Goal: Task Accomplishment & Management: Use online tool/utility

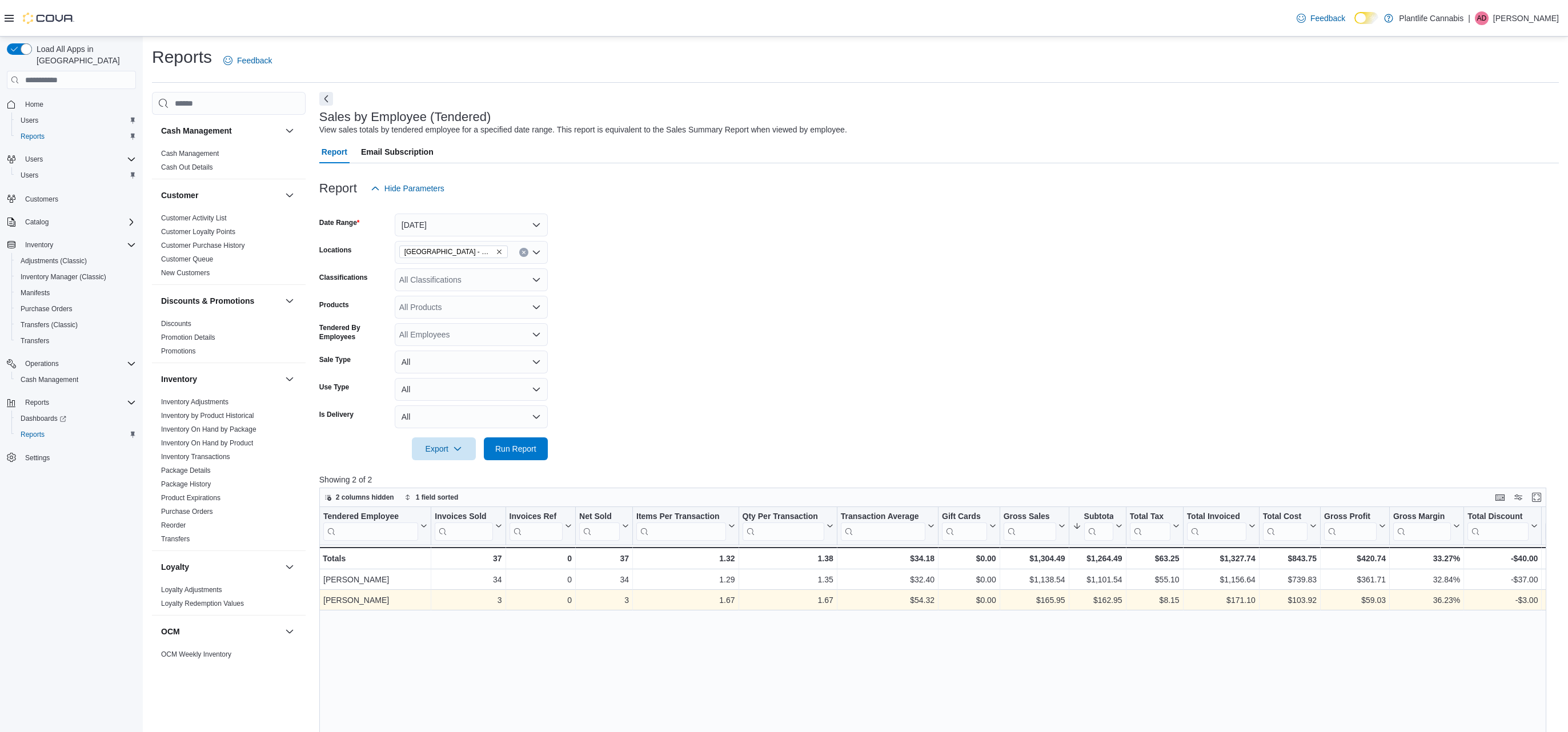
scroll to position [46, 0]
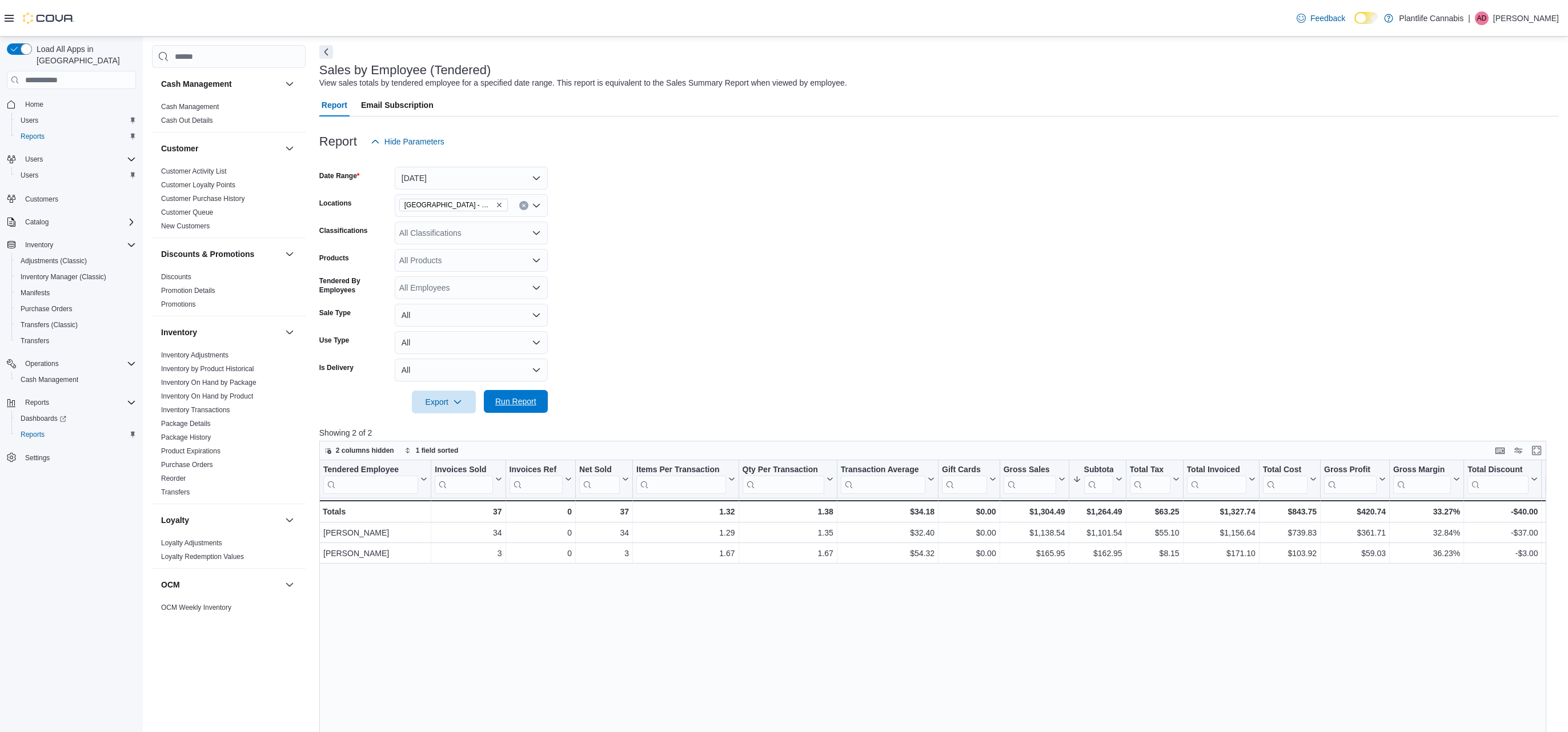
click at [528, 401] on span "Run Report" at bounding box center [516, 401] width 41 height 11
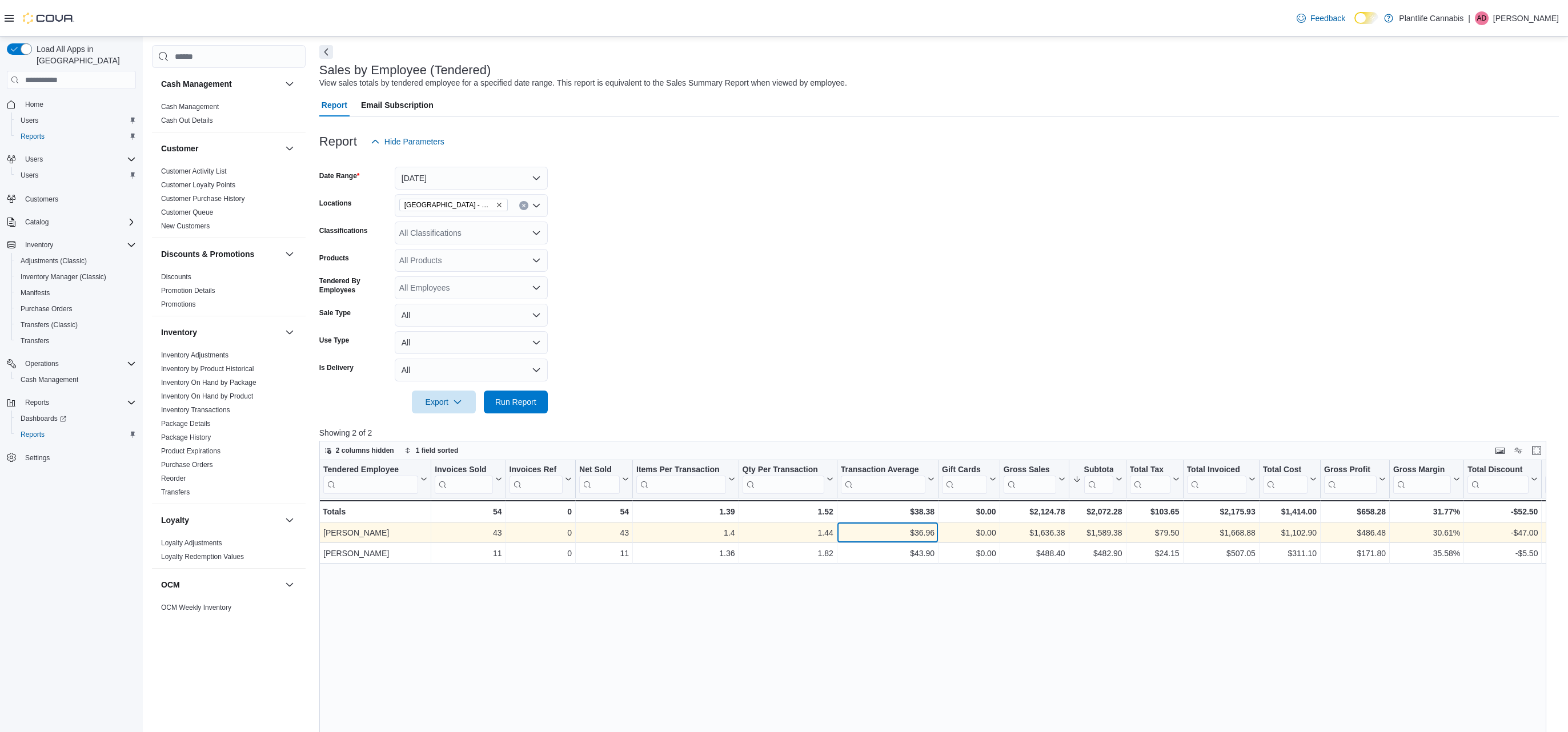
click at [925, 533] on div "$36.96" at bounding box center [887, 532] width 94 height 14
copy div "36.96"
click at [1109, 529] on div "$1,589.38" at bounding box center [1096, 532] width 50 height 14
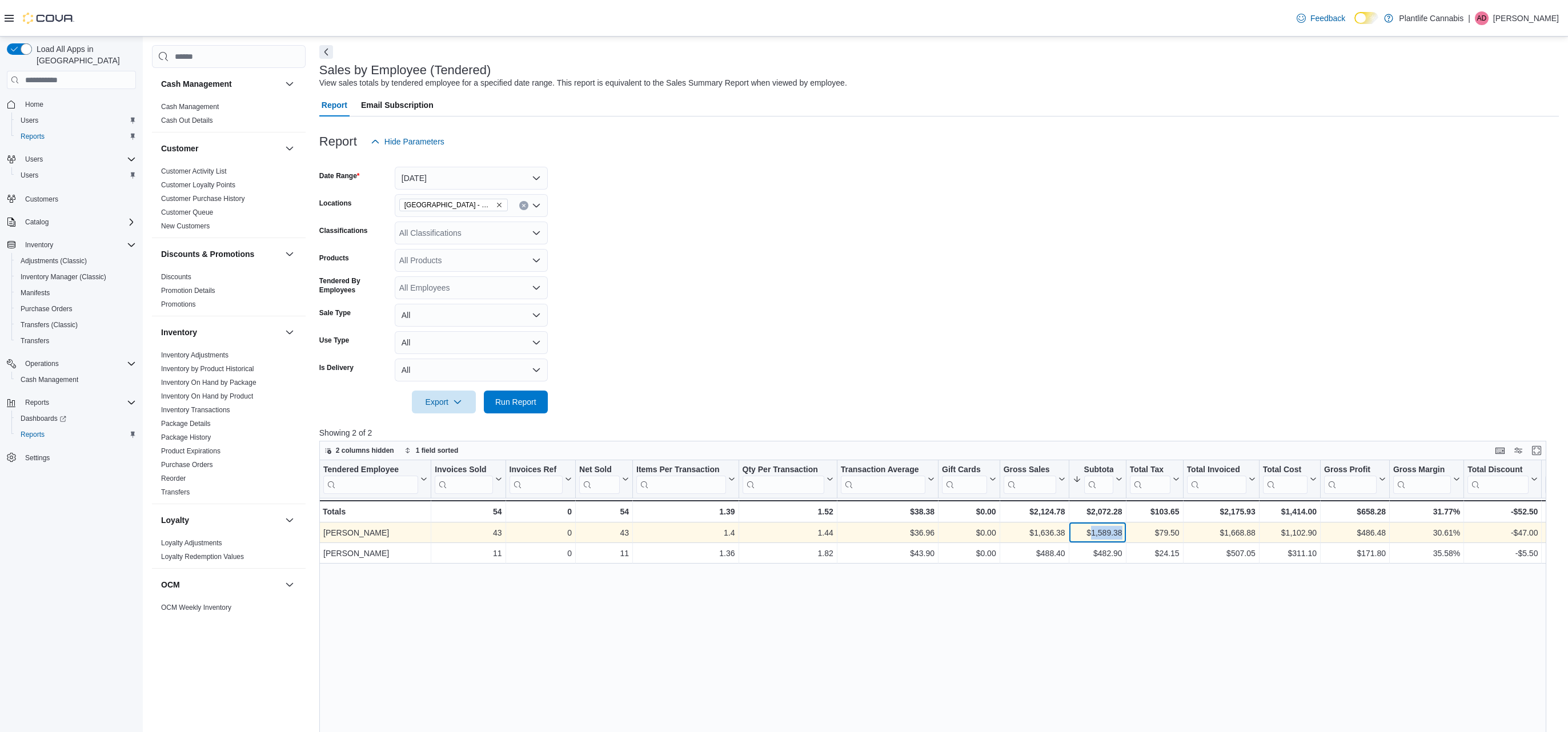
copy div "1,589.38"
click at [498, 532] on div "43" at bounding box center [468, 532] width 67 height 14
copy div "43"
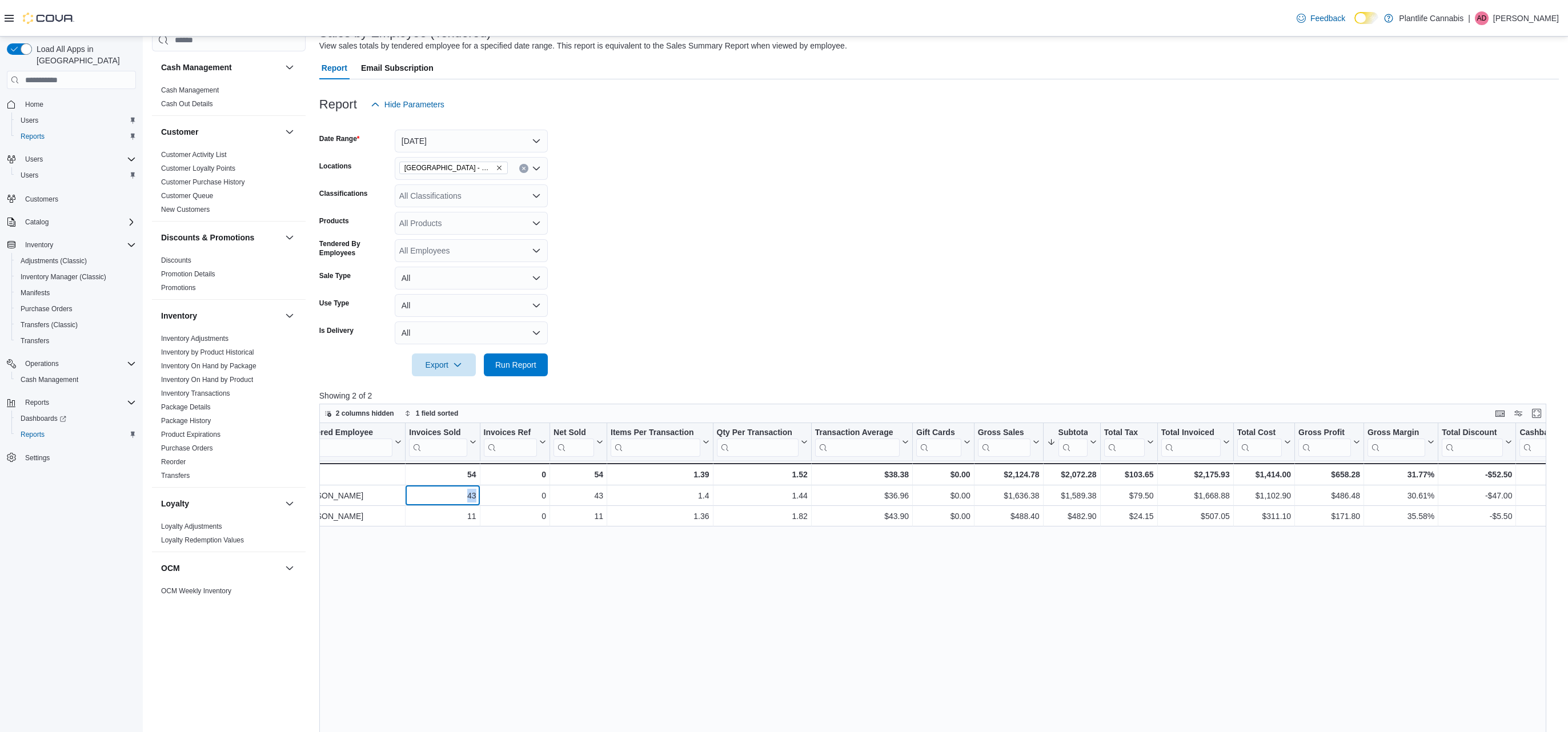
scroll to position [0, 31]
click at [491, 203] on div "All Classifications" at bounding box center [471, 196] width 153 height 23
type input "***"
click at [496, 213] on div "Accessory Group" at bounding box center [471, 215] width 139 height 11
click at [521, 372] on span "Run Report" at bounding box center [516, 364] width 50 height 23
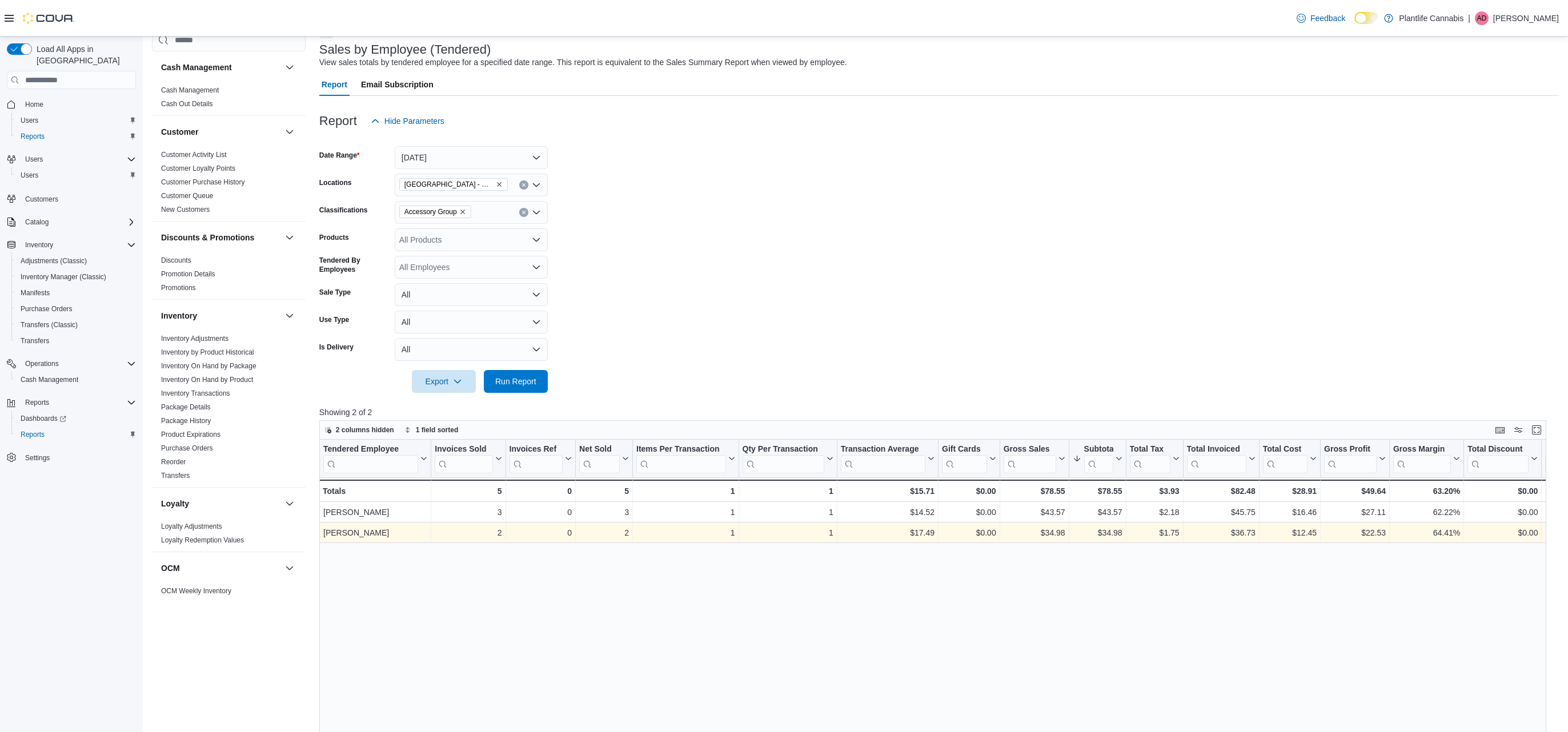
scroll to position [66, 0]
click at [1114, 535] on div "$34.98" at bounding box center [1096, 534] width 50 height 14
click at [1114, 535] on div "$34.98" at bounding box center [1096, 532] width 50 height 14
copy div "34.98"
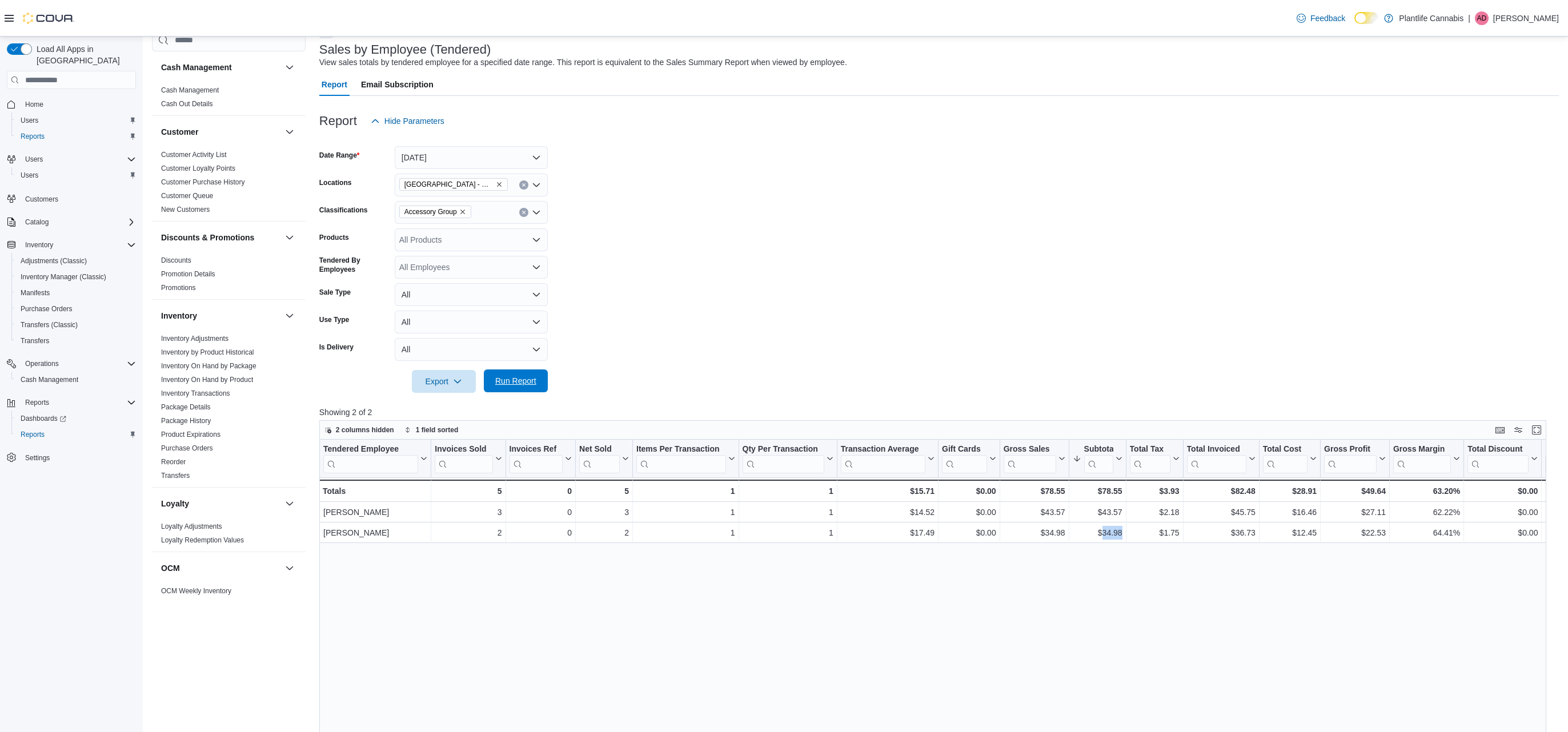
click at [533, 376] on span "Run Report" at bounding box center [516, 381] width 41 height 11
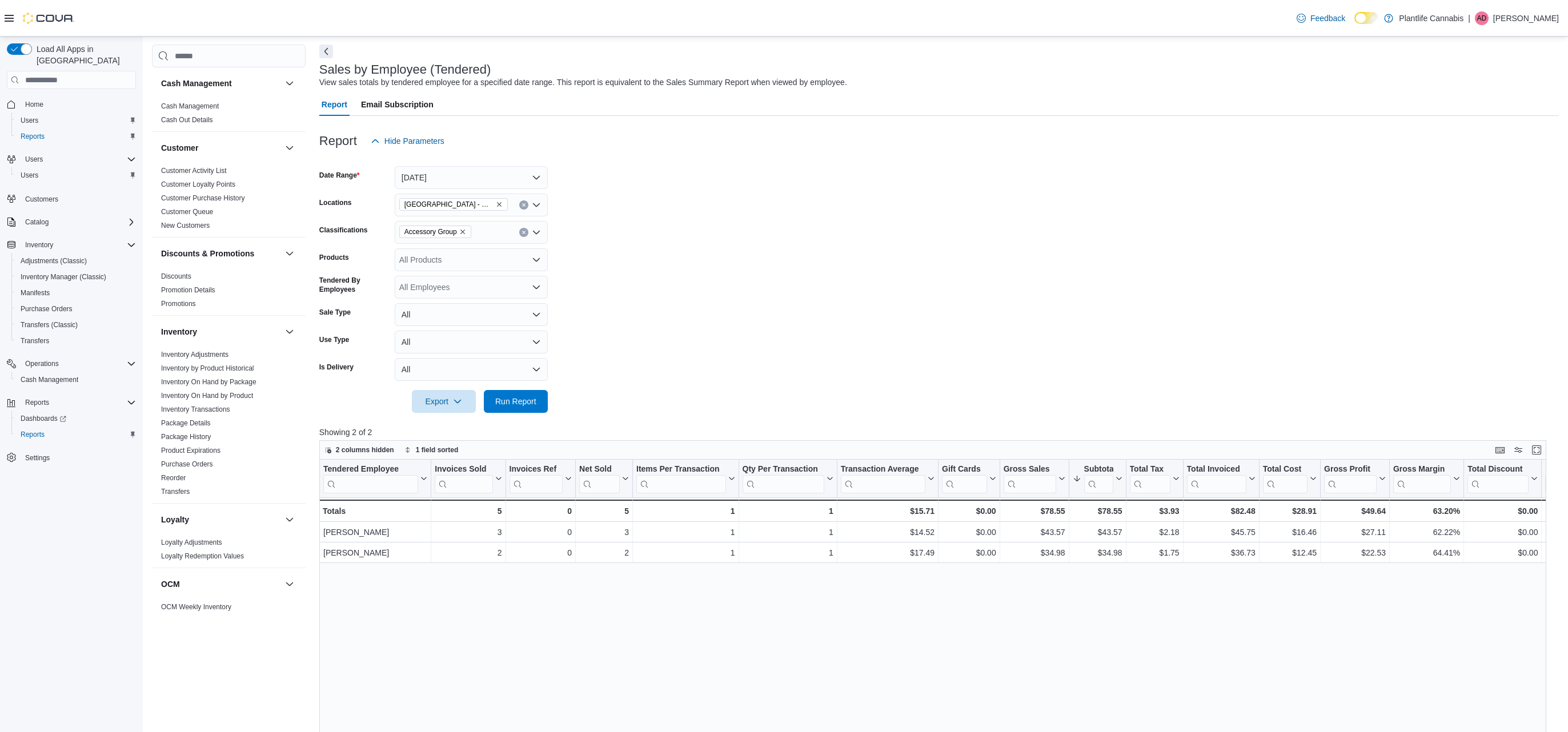
scroll to position [51, 0]
click at [524, 229] on icon "Clear input" at bounding box center [523, 229] width 3 height 3
click at [510, 399] on span "Run Report" at bounding box center [516, 396] width 41 height 11
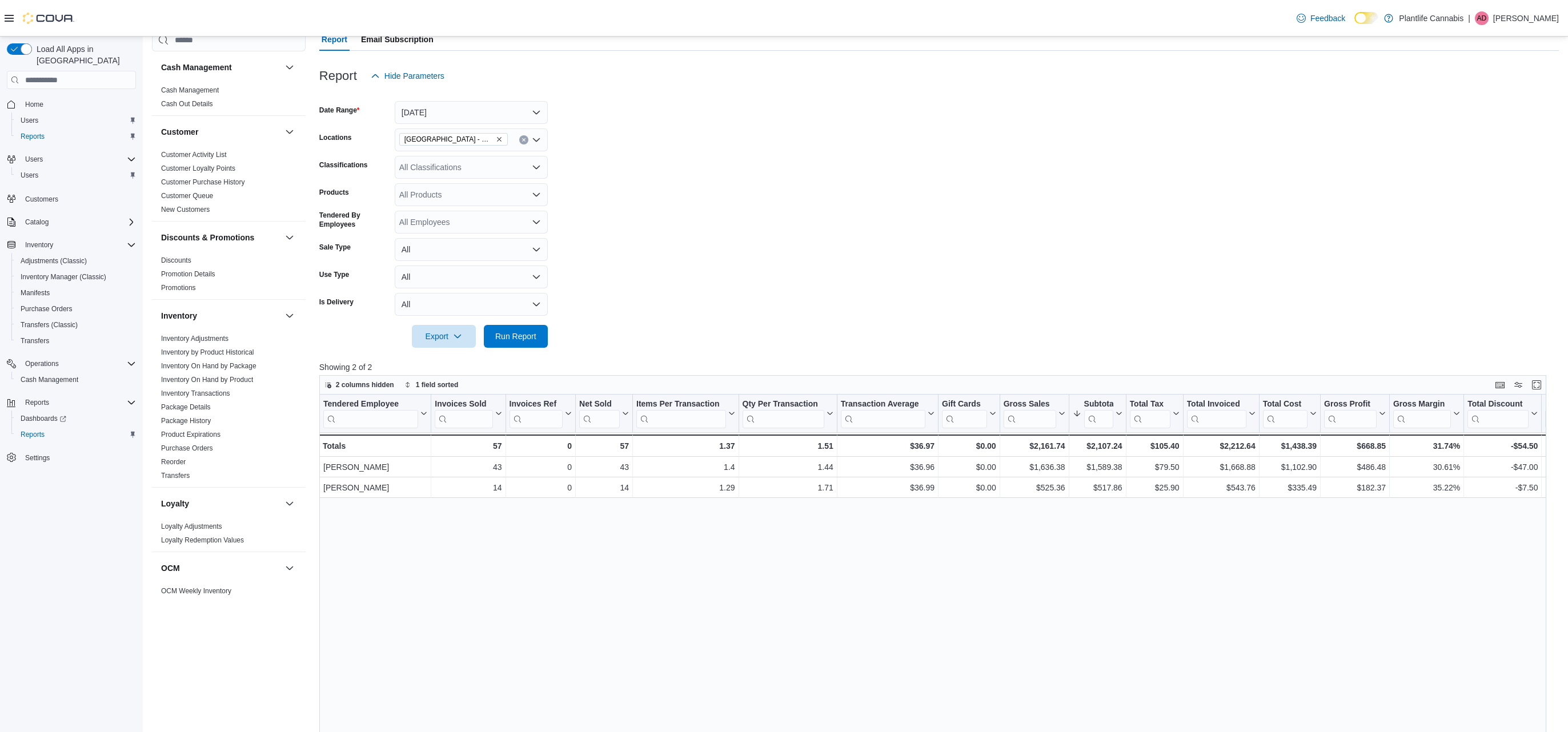
scroll to position [124, 0]
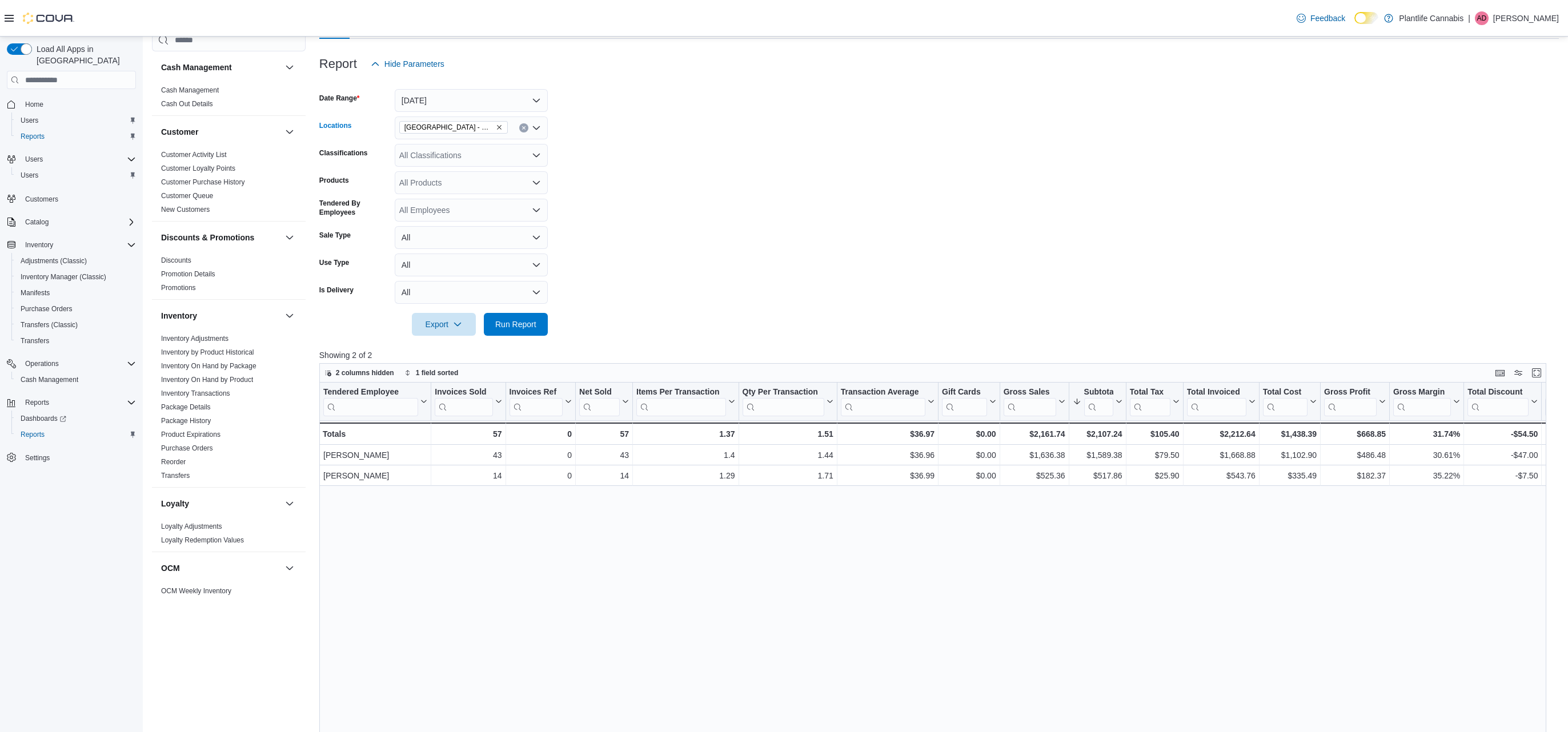
click at [498, 126] on icon "Remove Calgary - Mahogany Market from selection in this group" at bounding box center [499, 127] width 5 height 5
click at [507, 99] on button "[DATE]" at bounding box center [471, 101] width 153 height 23
click at [473, 123] on span "Custom Date" at bounding box center [478, 123] width 130 height 14
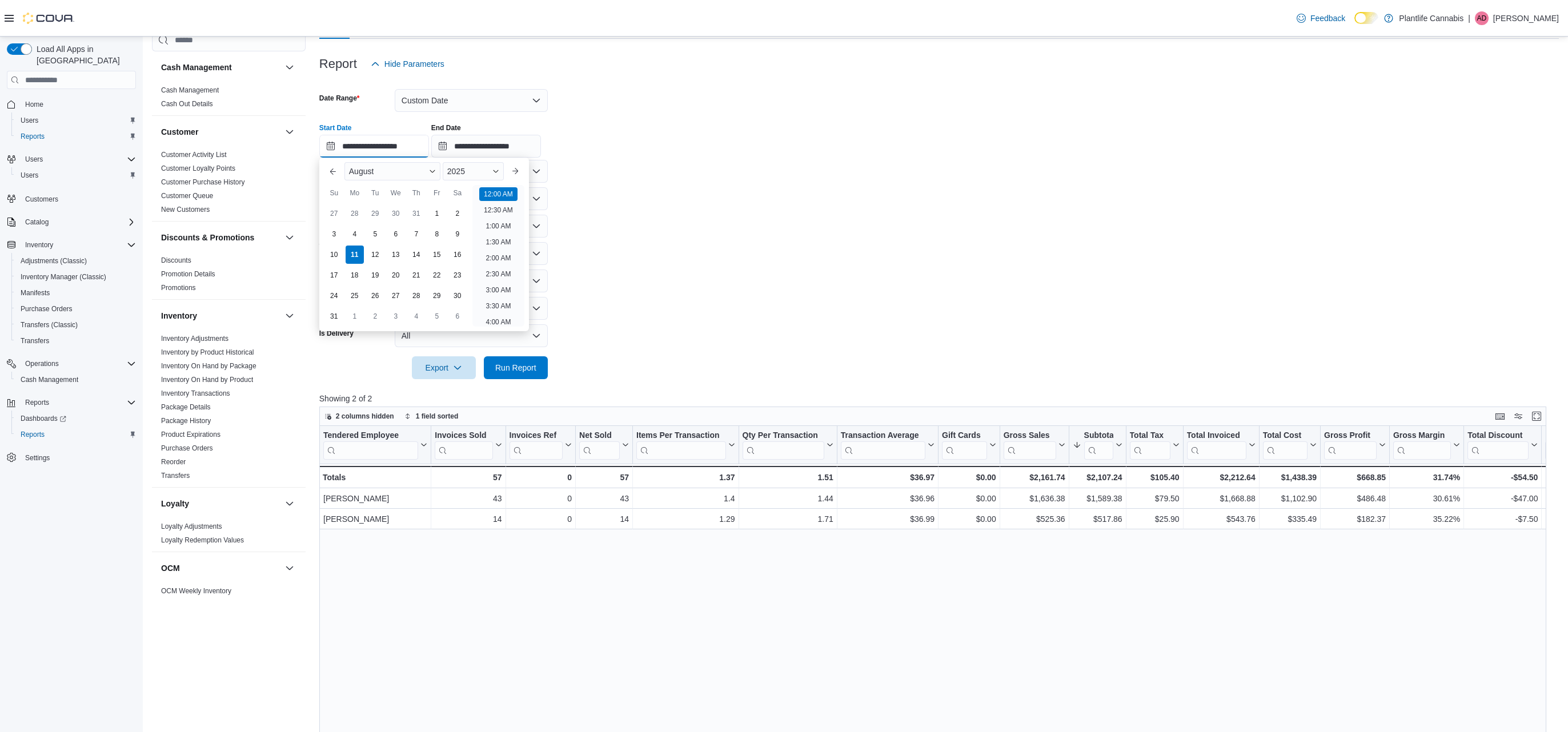
click at [393, 152] on input "**********" at bounding box center [374, 146] width 110 height 23
click at [357, 236] on div "4" at bounding box center [354, 234] width 20 height 20
type input "**********"
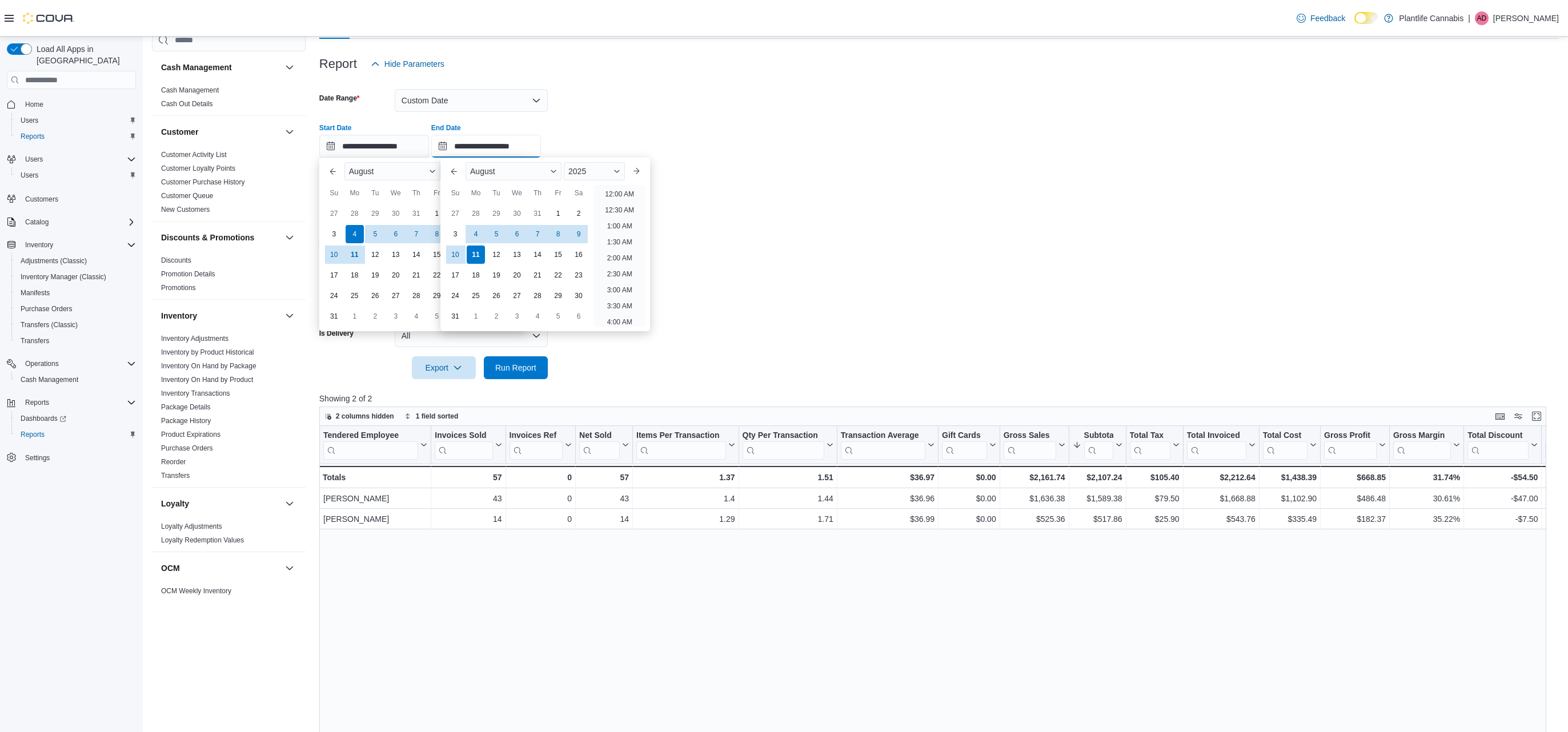
click at [489, 145] on input "**********" at bounding box center [486, 146] width 110 height 23
click at [475, 252] on div "11" at bounding box center [475, 254] width 20 height 20
click at [674, 222] on form "**********" at bounding box center [939, 227] width 1240 height 304
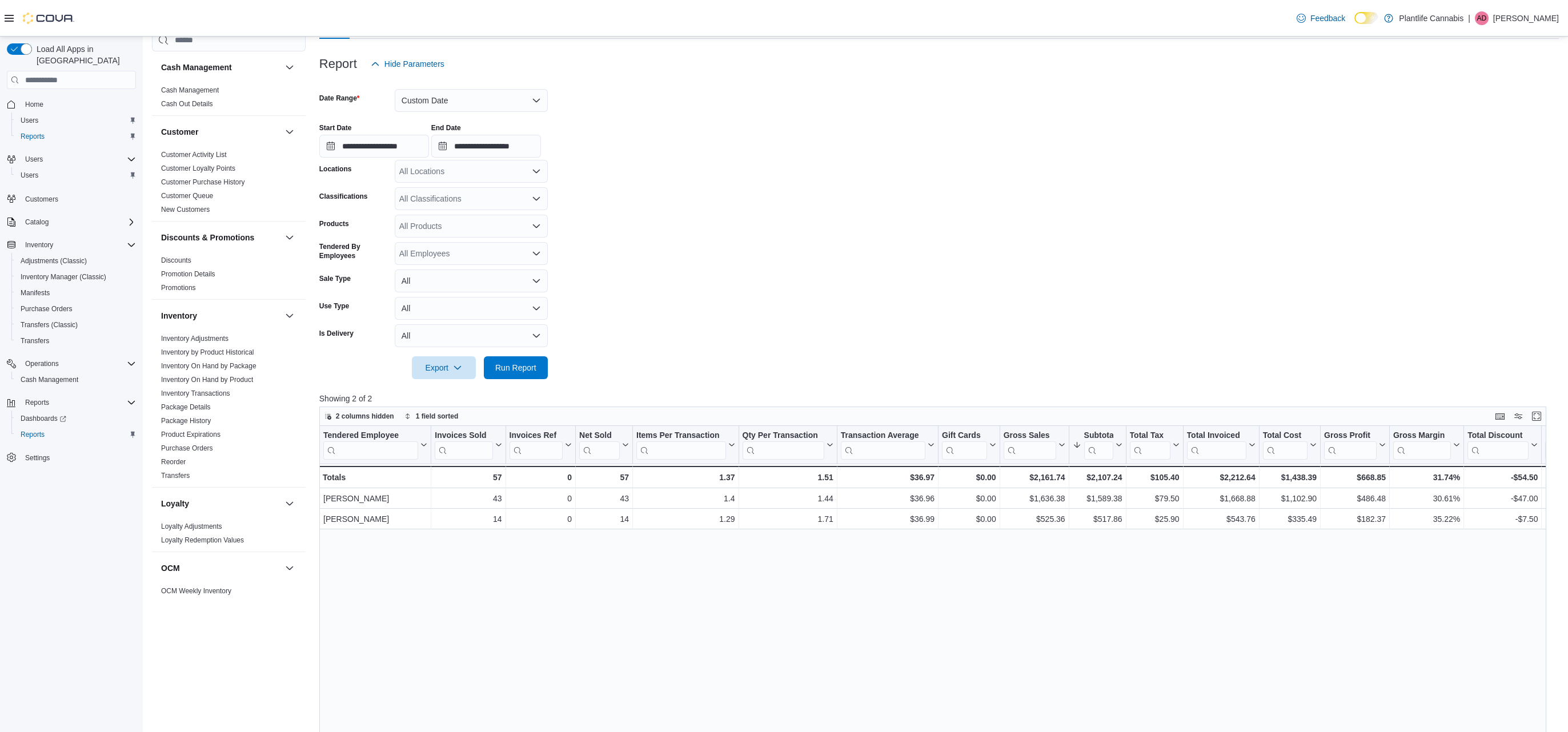
click at [471, 172] on div "All Locations" at bounding box center [471, 171] width 153 height 23
type input "******"
click at [482, 197] on button "[GEOGRAPHIC_DATA] - Mahogany Market" at bounding box center [471, 191] width 153 height 17
click at [504, 374] on span "Run Report" at bounding box center [516, 367] width 50 height 23
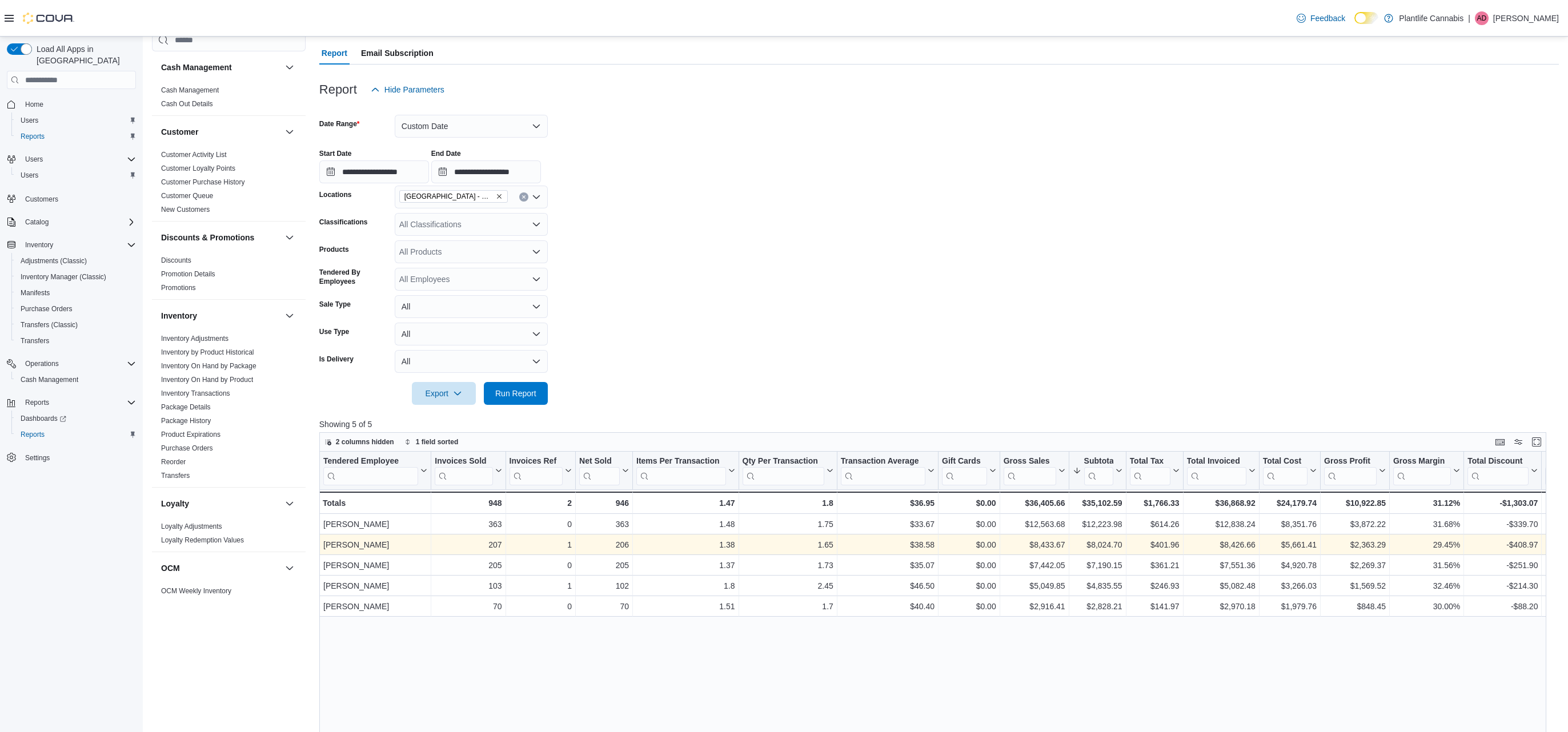
scroll to position [101, 0]
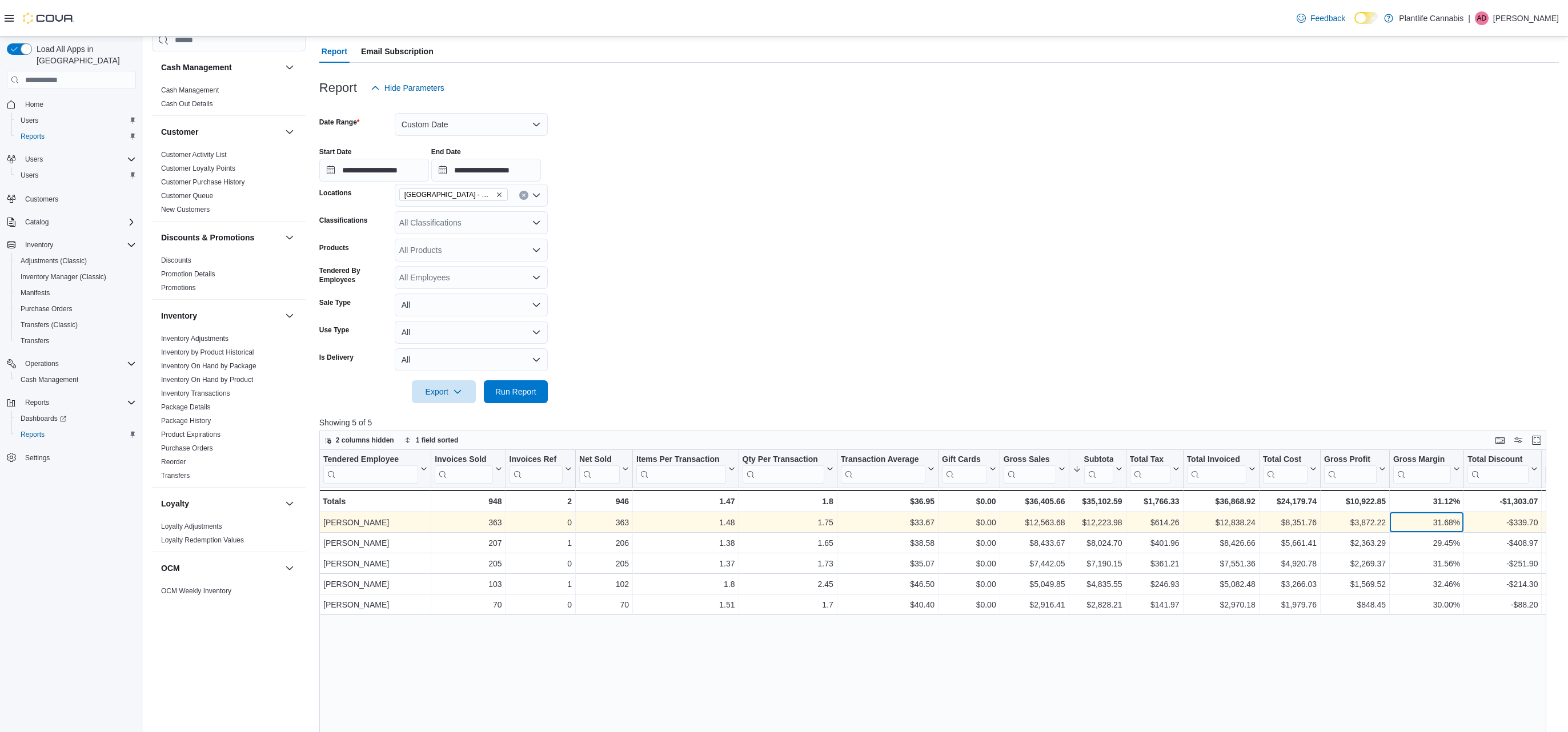
click at [1454, 523] on div "31.68%" at bounding box center [1426, 523] width 67 height 14
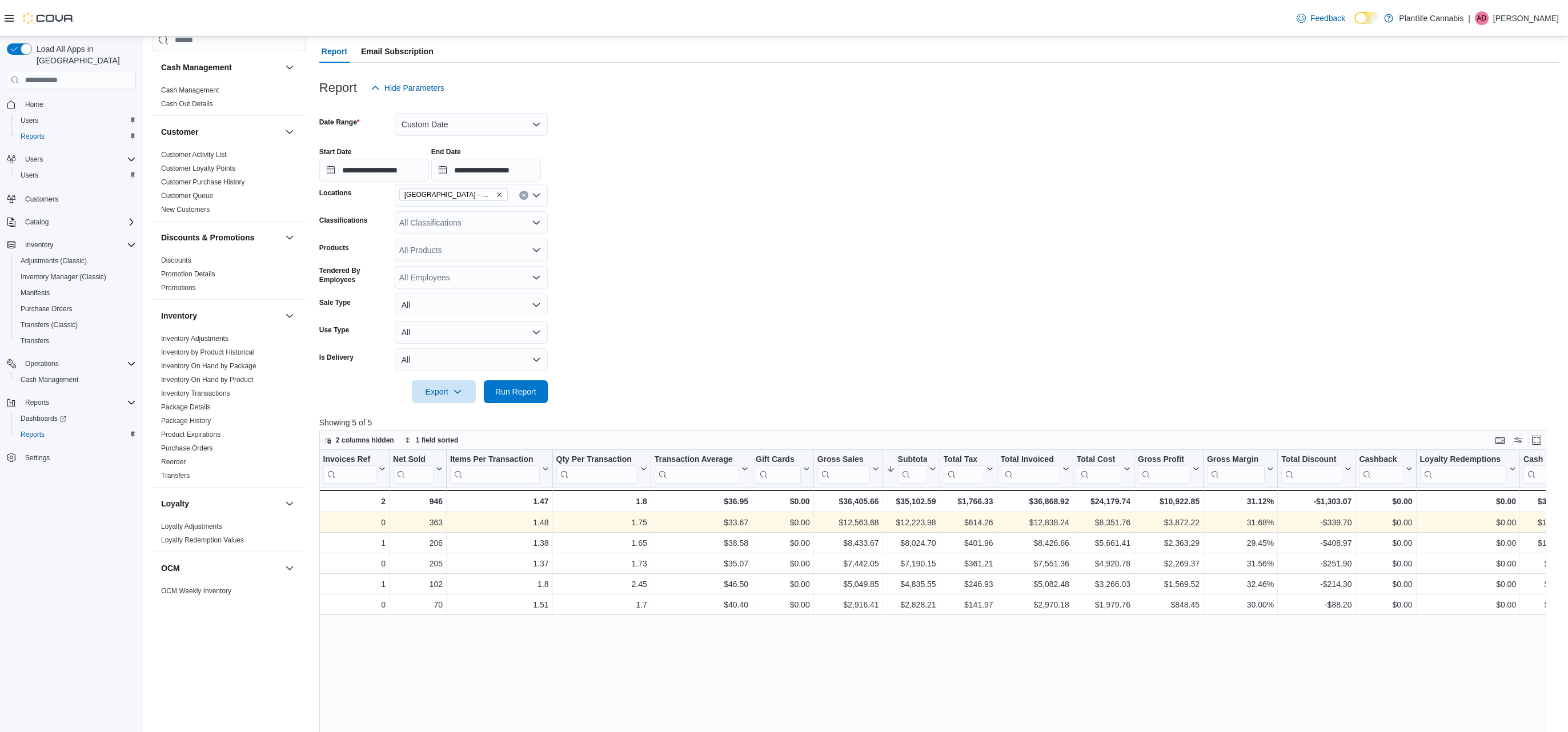
scroll to position [0, 0]
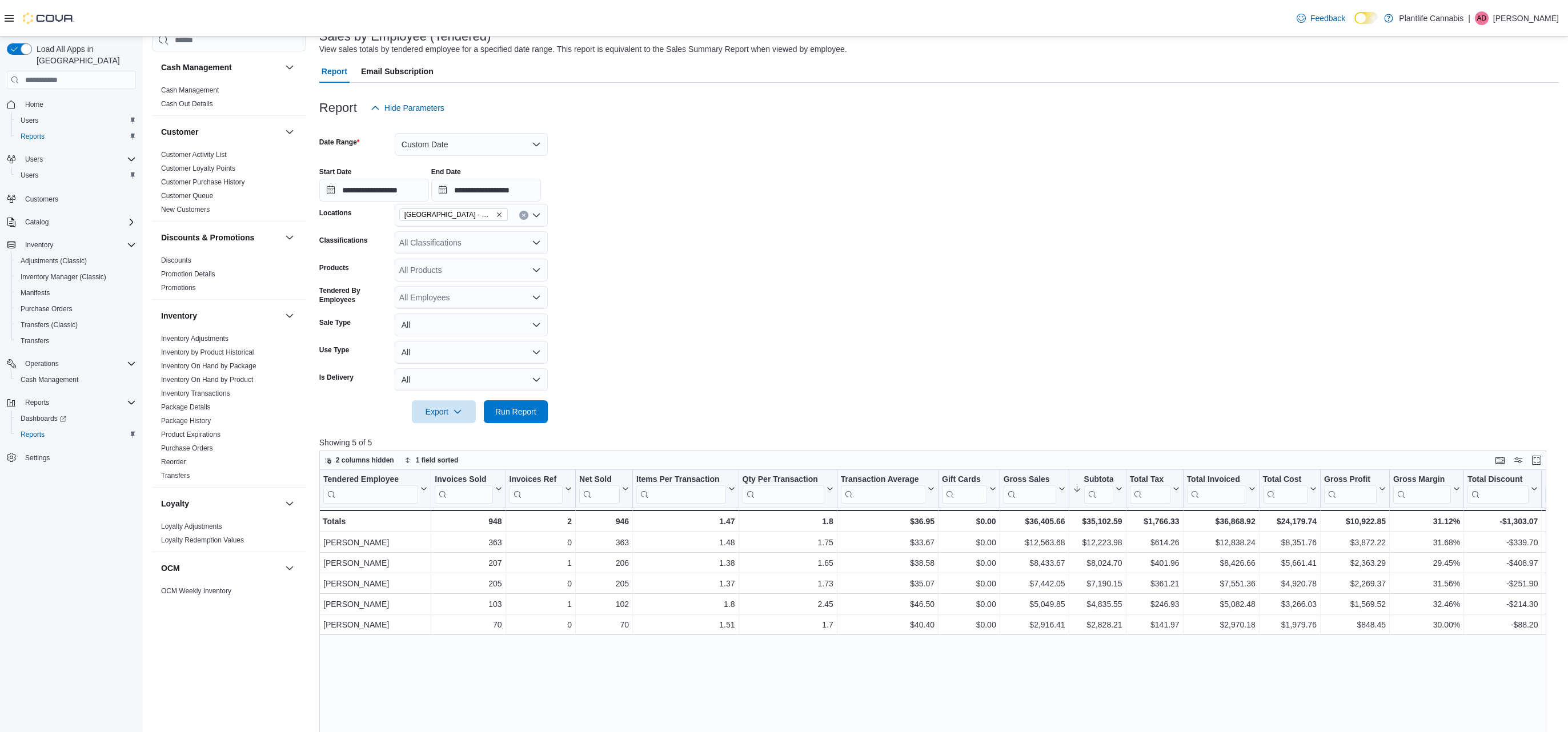
click at [903, 286] on form "**********" at bounding box center [939, 271] width 1240 height 304
